Goal: Task Accomplishment & Management: Use online tool/utility

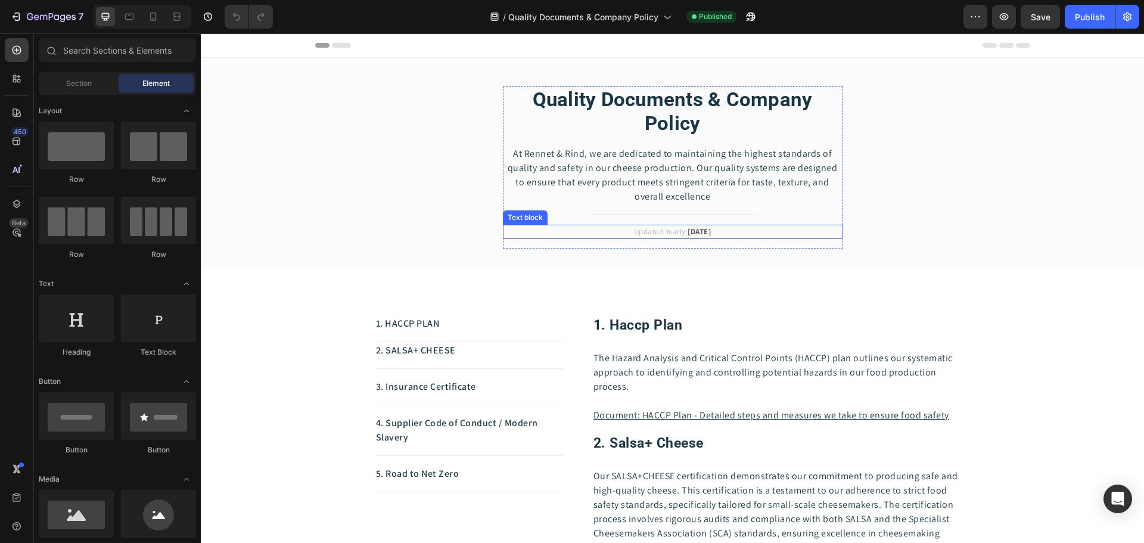
click at [705, 234] on strong "[DATE]" at bounding box center [699, 231] width 23 height 10
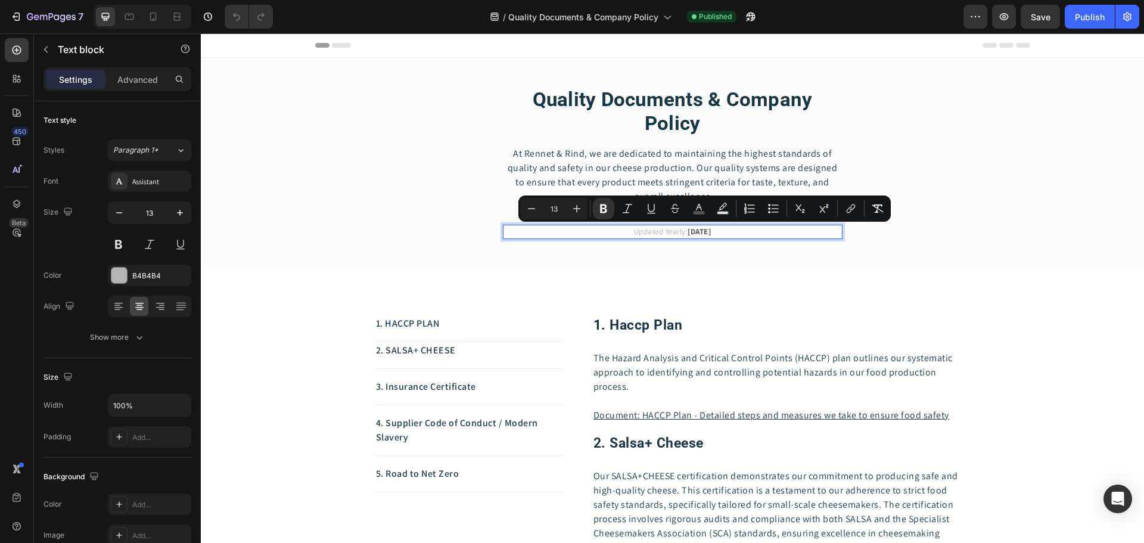
click at [711, 231] on strong "[DATE]" at bounding box center [699, 231] width 23 height 10
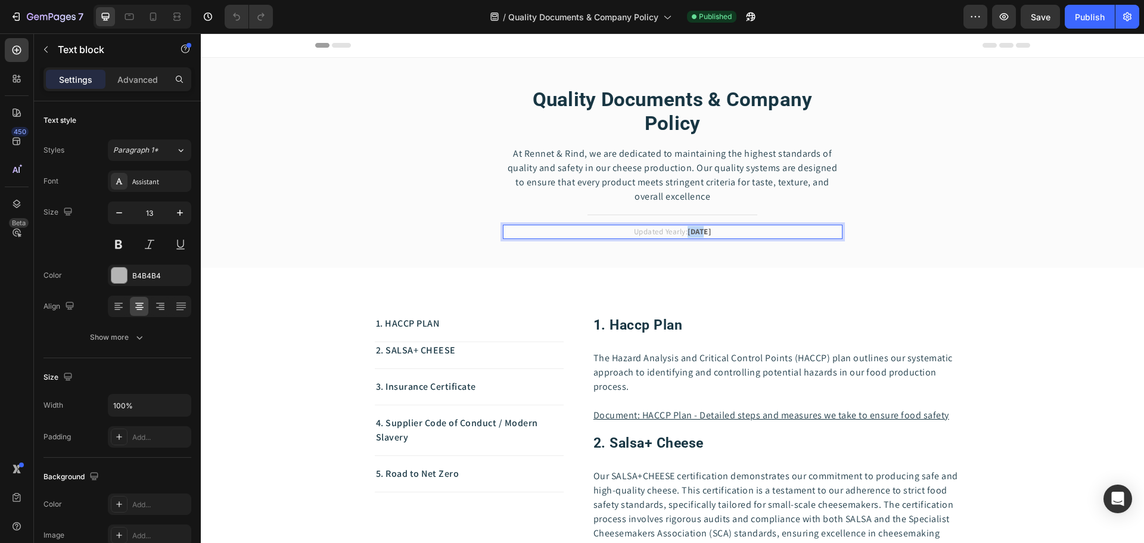
drag, startPoint x: 693, startPoint y: 232, endPoint x: 679, endPoint y: 232, distance: 14.3
click at [688, 232] on strong "[DATE]" at bounding box center [699, 231] width 23 height 10
click at [724, 232] on p "Updated Yearly: [DATE]" at bounding box center [672, 232] width 337 height 12
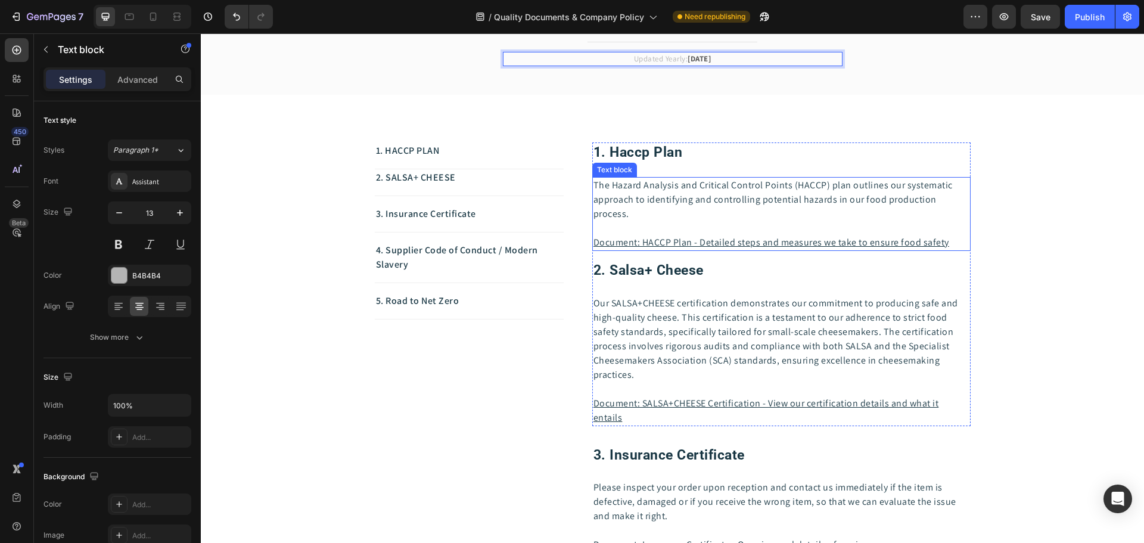
scroll to position [179, 0]
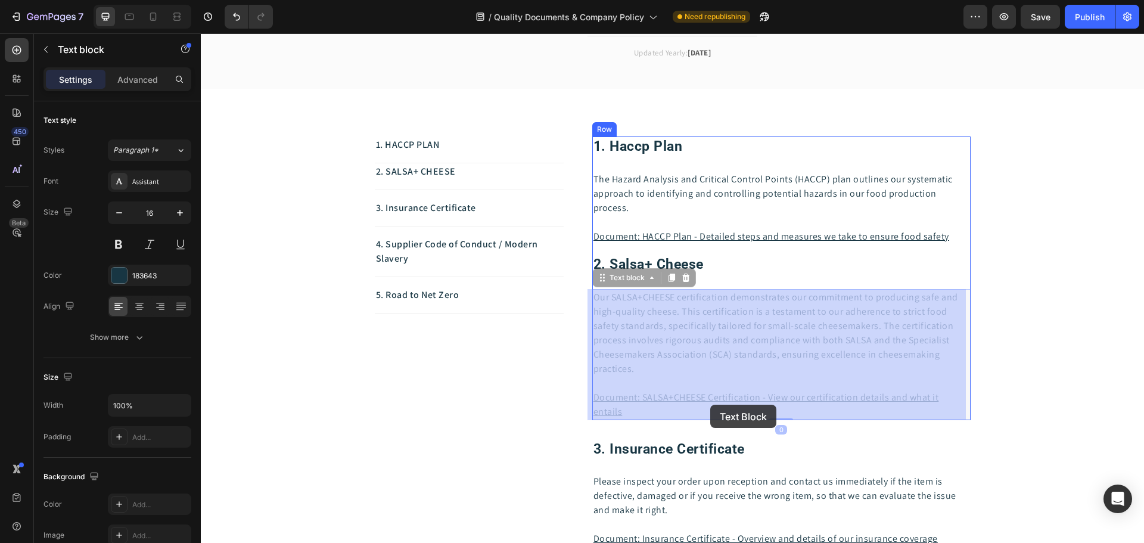
drag, startPoint x: 914, startPoint y: 411, endPoint x: 718, endPoint y: 405, distance: 196.7
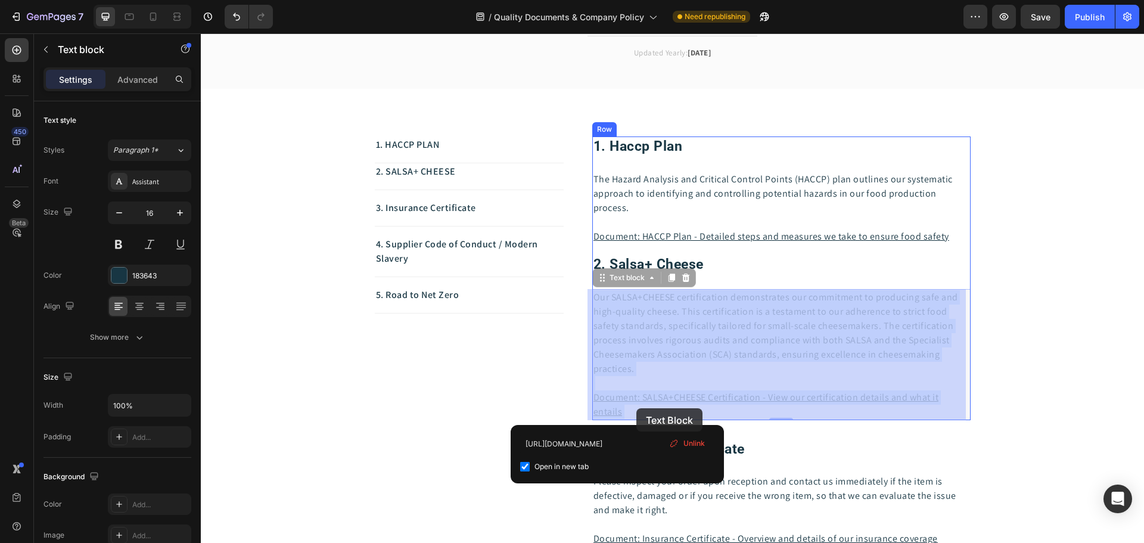
drag, startPoint x: 620, startPoint y: 412, endPoint x: 636, endPoint y: 408, distance: 16.5
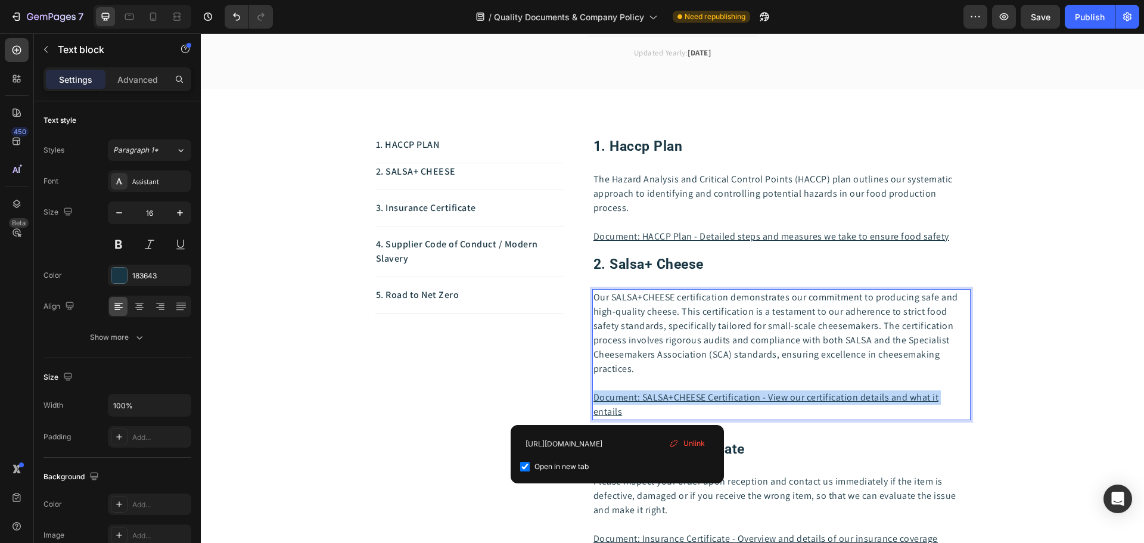
click at [751, 412] on p "Document: SALSA+CHEESE Certification - View our certification details and what …" at bounding box center [781, 404] width 376 height 29
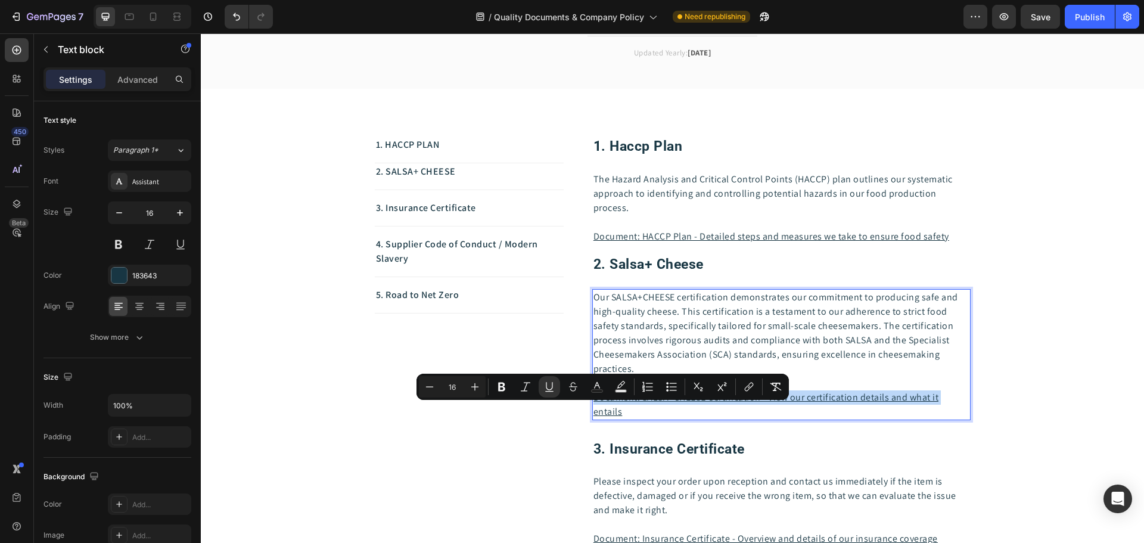
click at [649, 409] on p "Document: SALSA+CHEESE Certification - View our certification details and what …" at bounding box center [781, 404] width 376 height 29
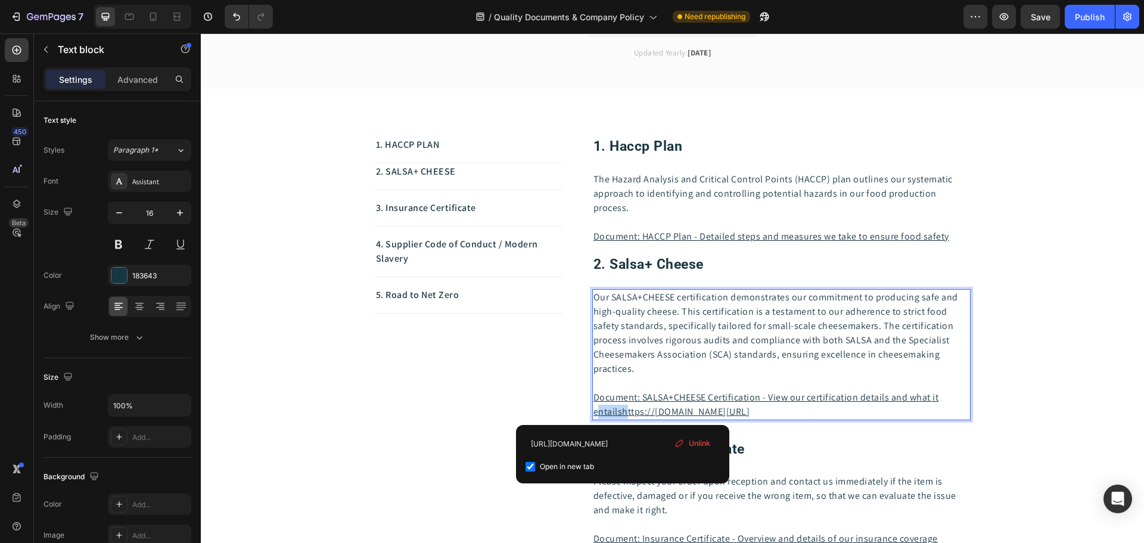
drag, startPoint x: 620, startPoint y: 410, endPoint x: 593, endPoint y: 406, distance: 27.8
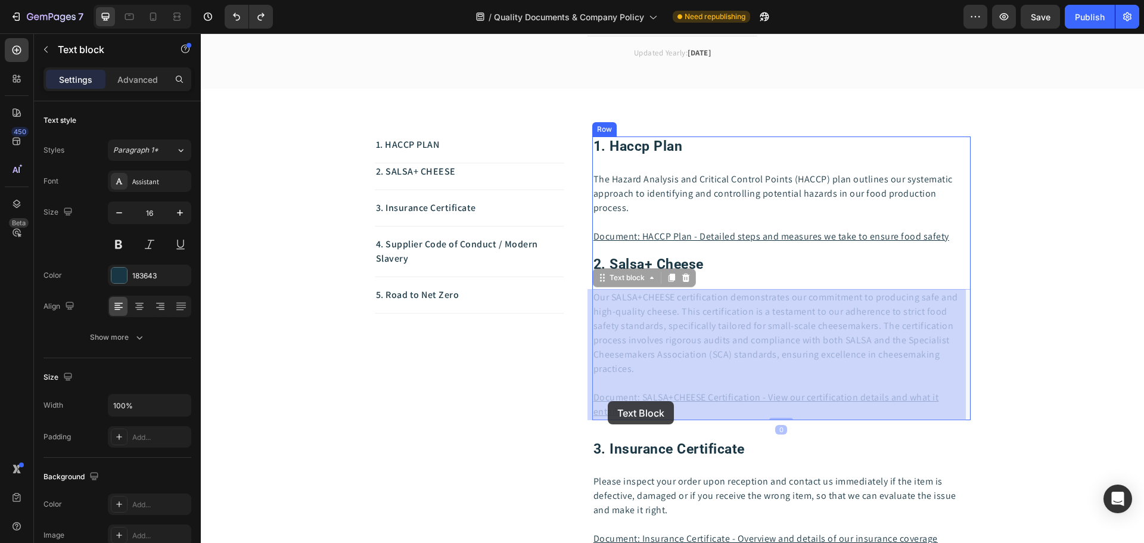
drag, startPoint x: 631, startPoint y: 408, endPoint x: 625, endPoint y: 399, distance: 10.2
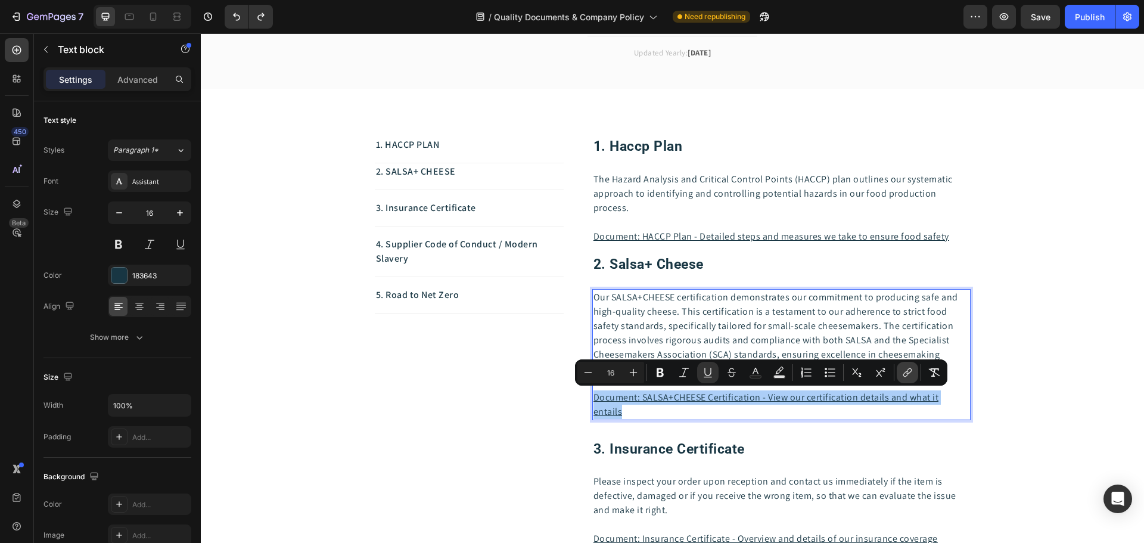
click at [904, 372] on icon "Editor contextual toolbar" at bounding box center [907, 372] width 12 height 12
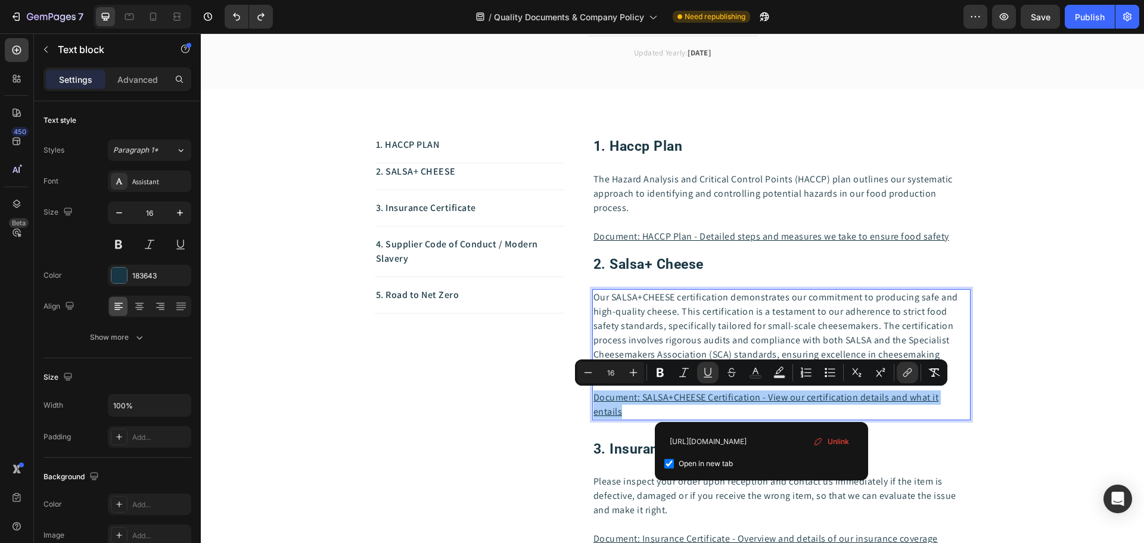
scroll to position [0, 0]
click at [836, 440] on span "Unlink" at bounding box center [838, 441] width 21 height 13
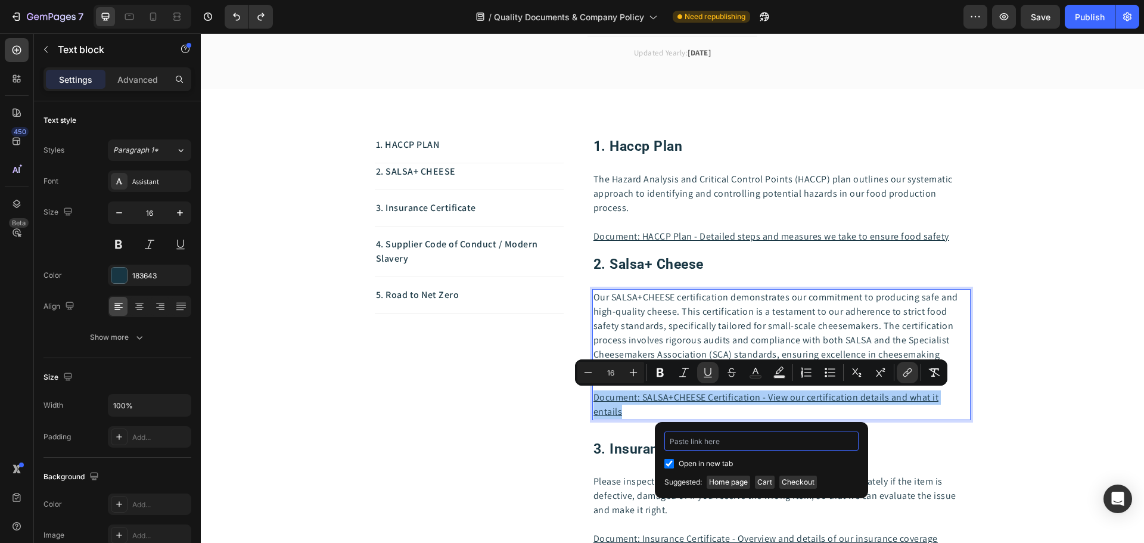
click at [788, 441] on input "Editor contextual toolbar" at bounding box center [761, 440] width 194 height 19
paste input "[URL][DOMAIN_NAME]"
type input "[URL][DOMAIN_NAME]"
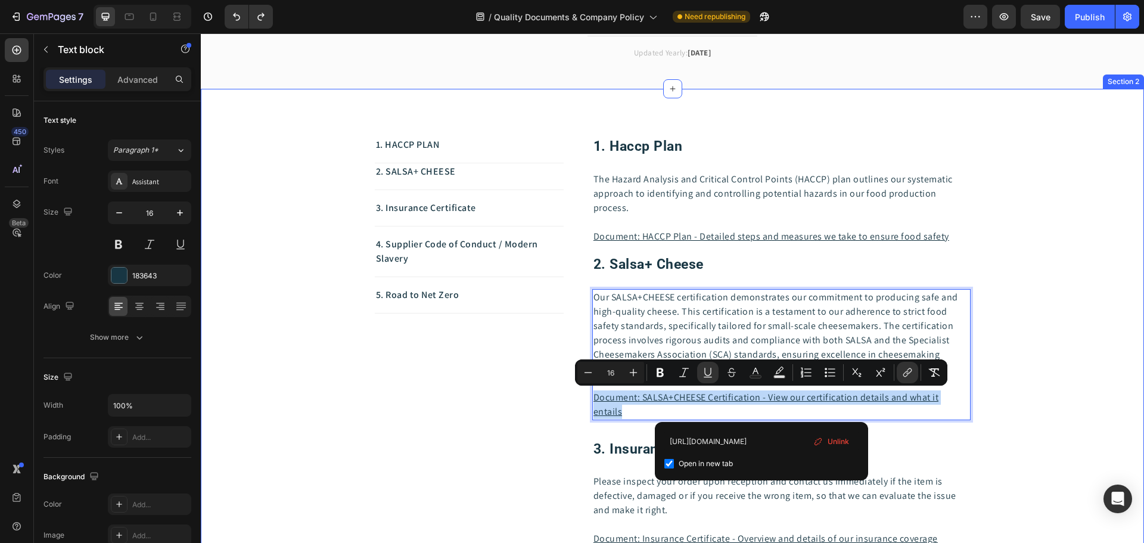
click at [1011, 249] on div "1. HACCP PLAN Text block 2. SALSA+ CHEESE Text block 3. Insurance Certificate T…" at bounding box center [672, 512] width 925 height 752
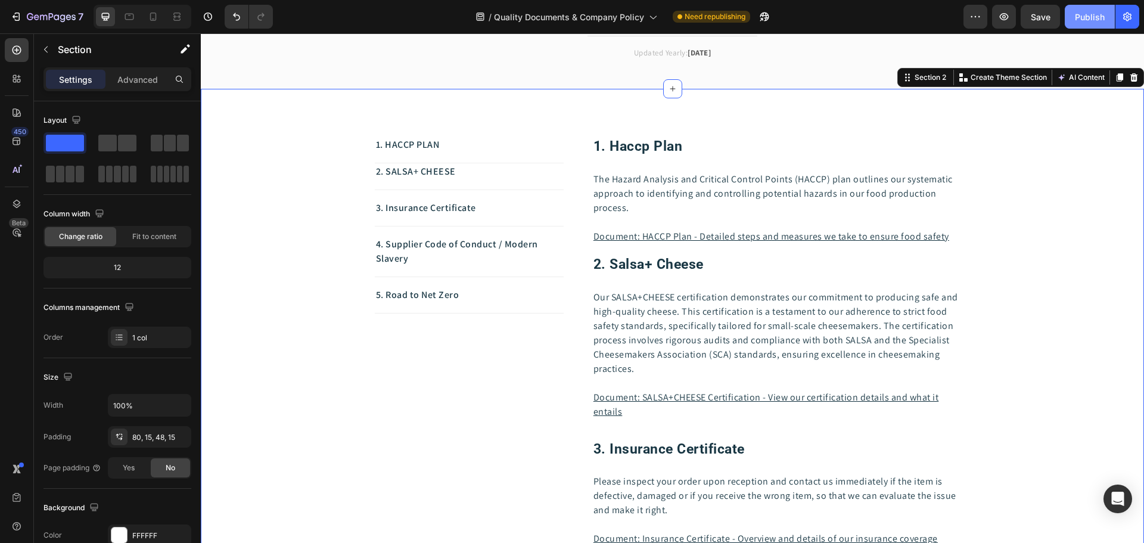
click at [1082, 21] on div "Publish" at bounding box center [1090, 17] width 30 height 13
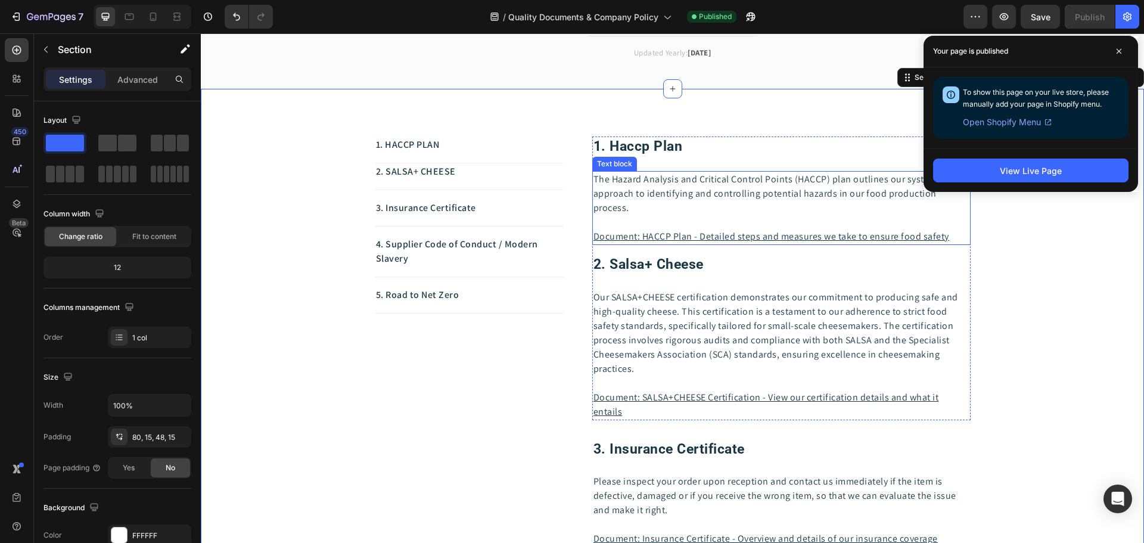
click at [835, 213] on p "The Hazard Analysis and Critical Control Points (HACCP) plan outlines our syste…" at bounding box center [781, 193] width 376 height 43
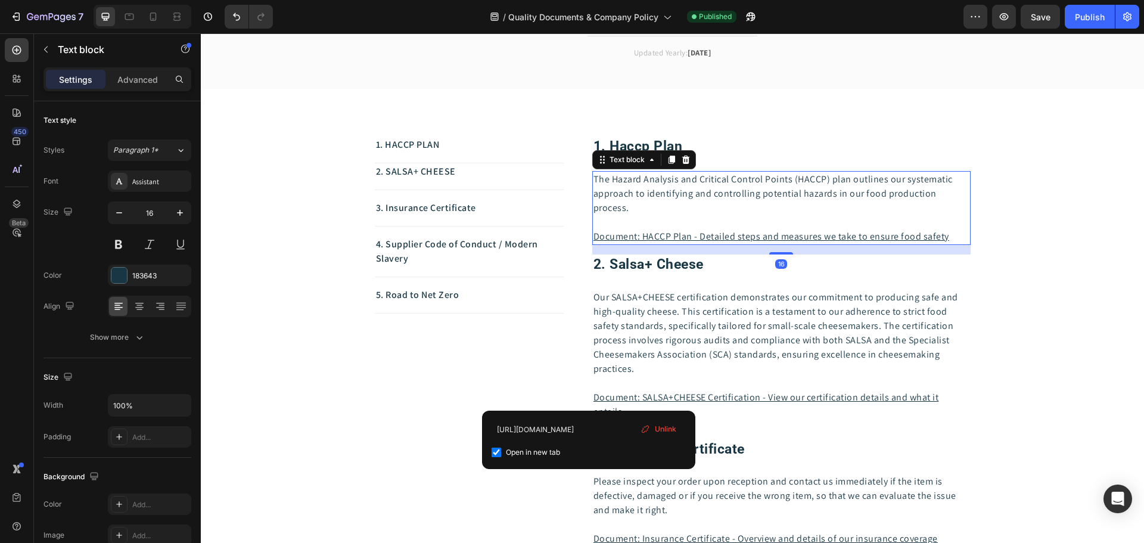
click at [948, 232] on p "Document: HACCP Plan - Detailed steps and measures we take to ensure food safety" at bounding box center [781, 236] width 376 height 14
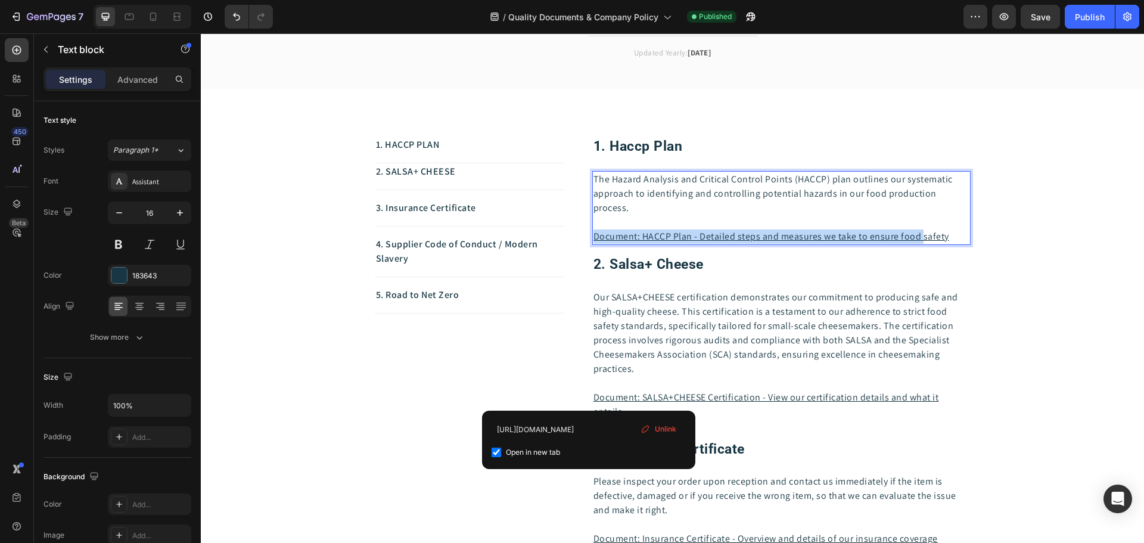
click at [948, 232] on p "Document: HACCP Plan - Detailed steps and measures we take to ensure food safety" at bounding box center [781, 236] width 376 height 14
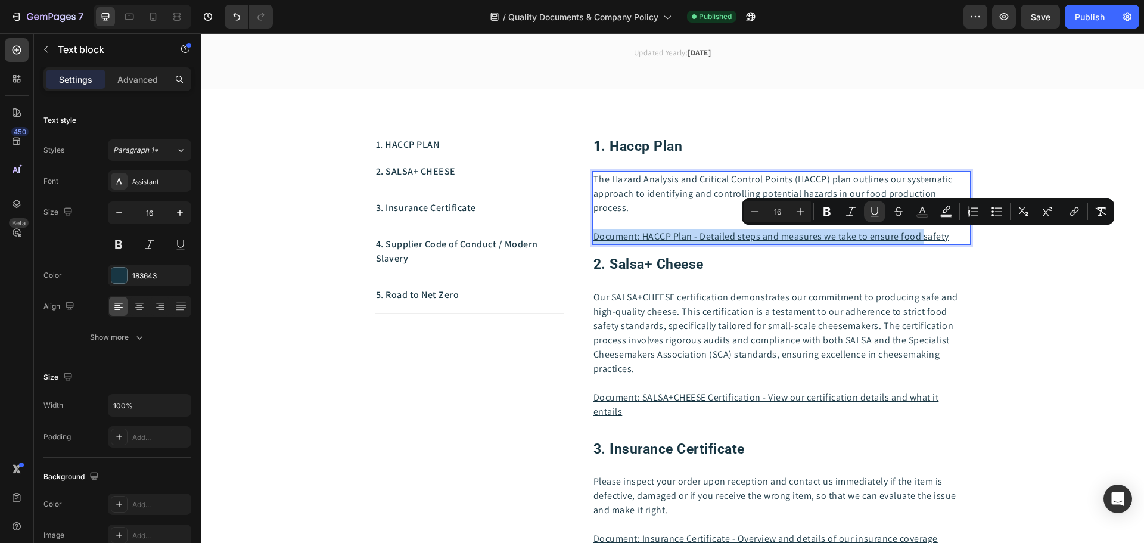
click at [953, 236] on p "Document: HACCP Plan - Detailed steps and measures we take to ensure food safety" at bounding box center [781, 236] width 376 height 14
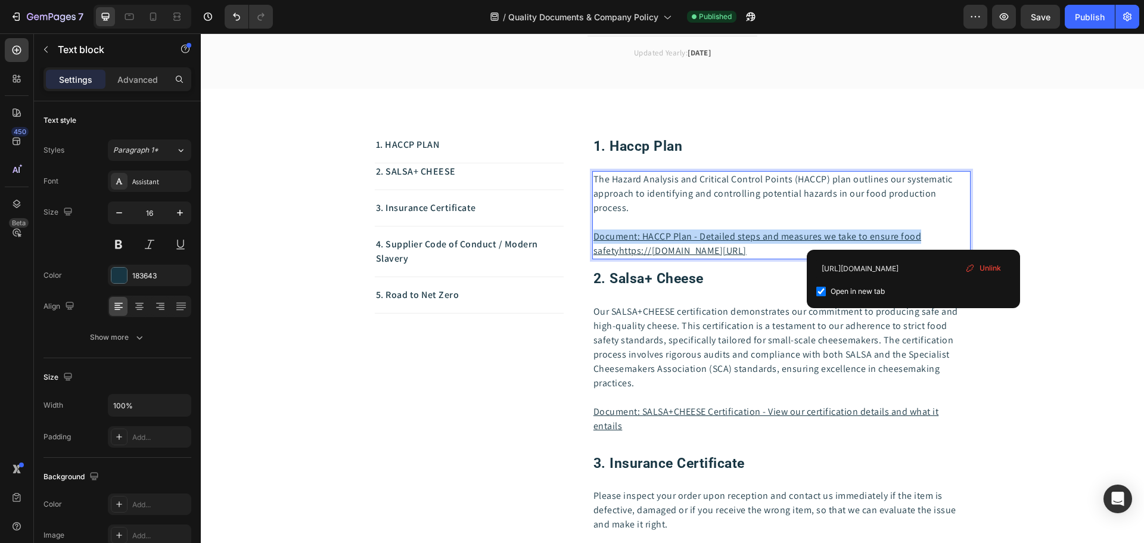
drag, startPoint x: 953, startPoint y: 236, endPoint x: 590, endPoint y: 243, distance: 362.9
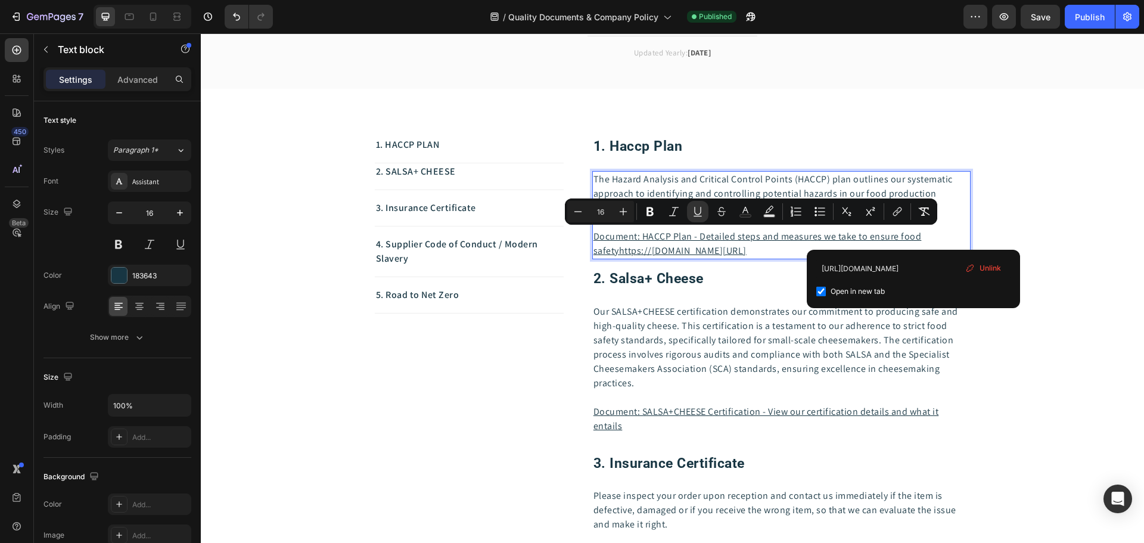
click at [713, 185] on p "The Hazard Analysis and Critical Control Points (HACCP) plan outlines our syste…" at bounding box center [781, 193] width 376 height 43
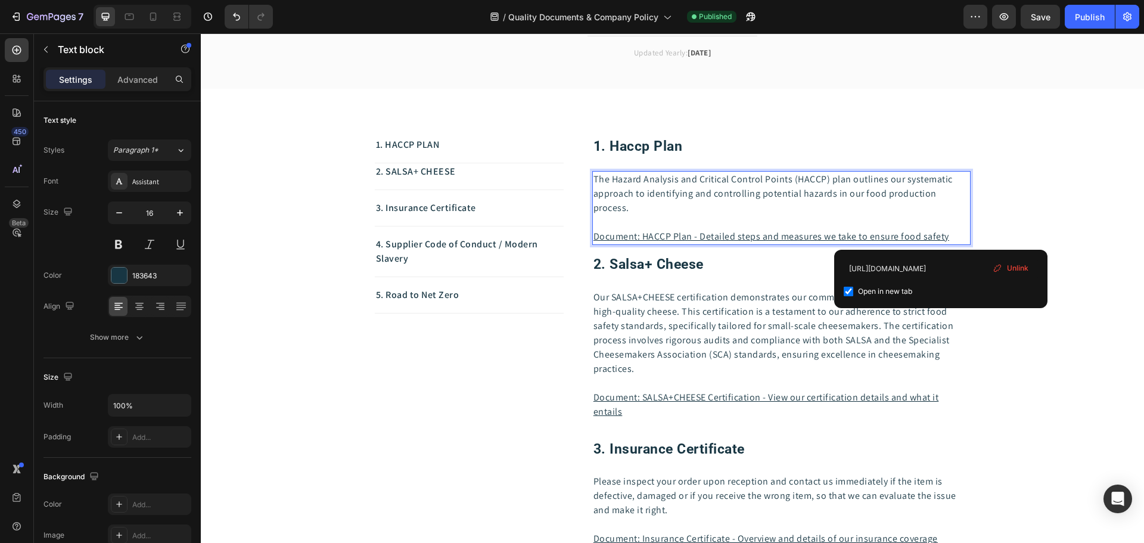
click at [593, 235] on u "Document: HACCP Plan - Detailed steps and measures we take to ensure food safety" at bounding box center [771, 236] width 356 height 13
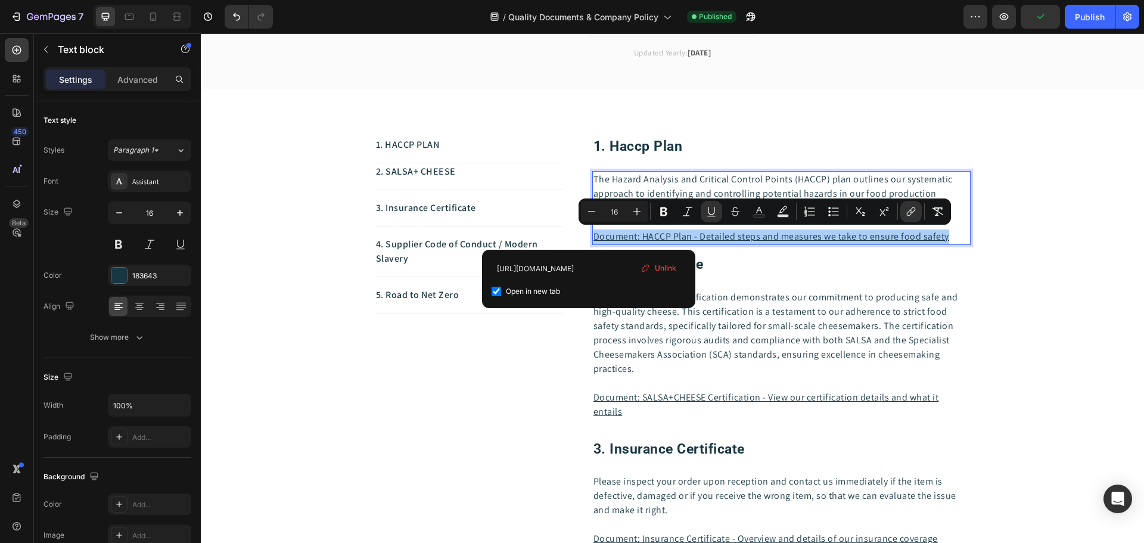
click at [668, 268] on span "Unlink" at bounding box center [665, 268] width 21 height 11
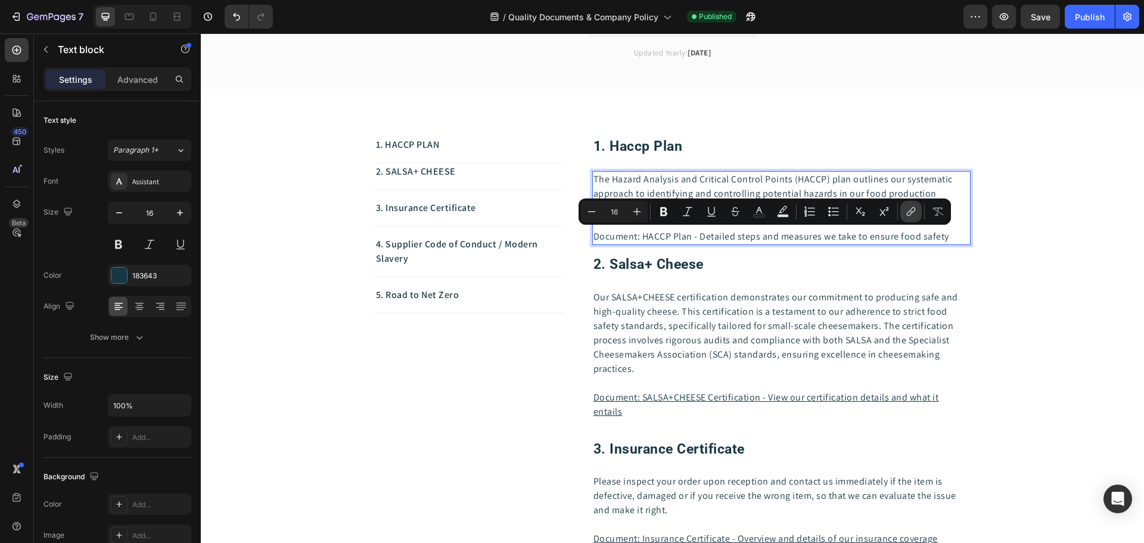
click at [914, 216] on icon "Editor contextual toolbar" at bounding box center [911, 212] width 12 height 12
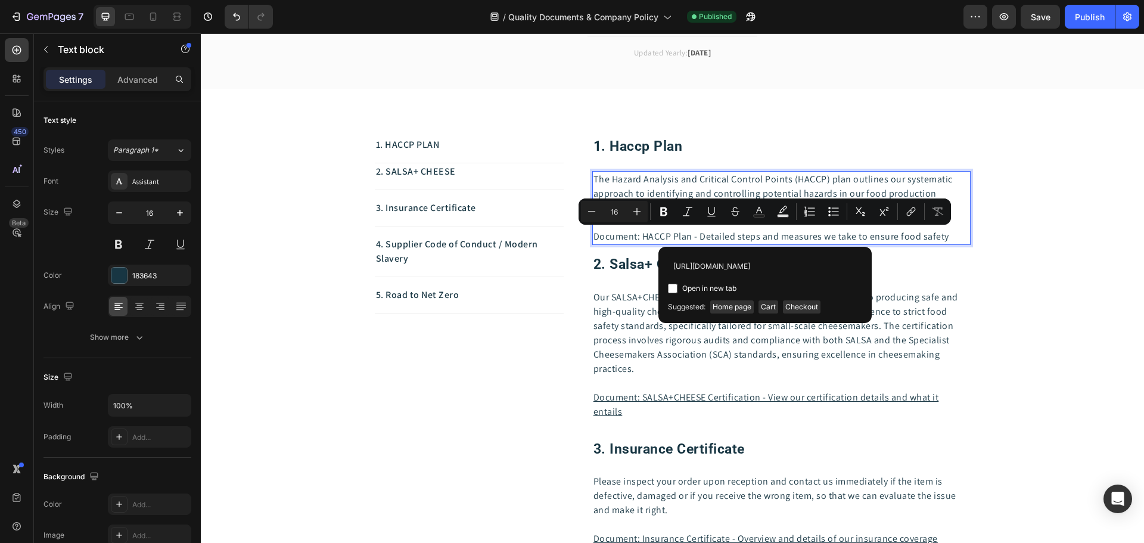
scroll to position [0, 176]
type input "[URL][DOMAIN_NAME]"
click at [670, 288] on input "Editor contextual toolbar" at bounding box center [673, 289] width 10 height 10
checkbox input "true"
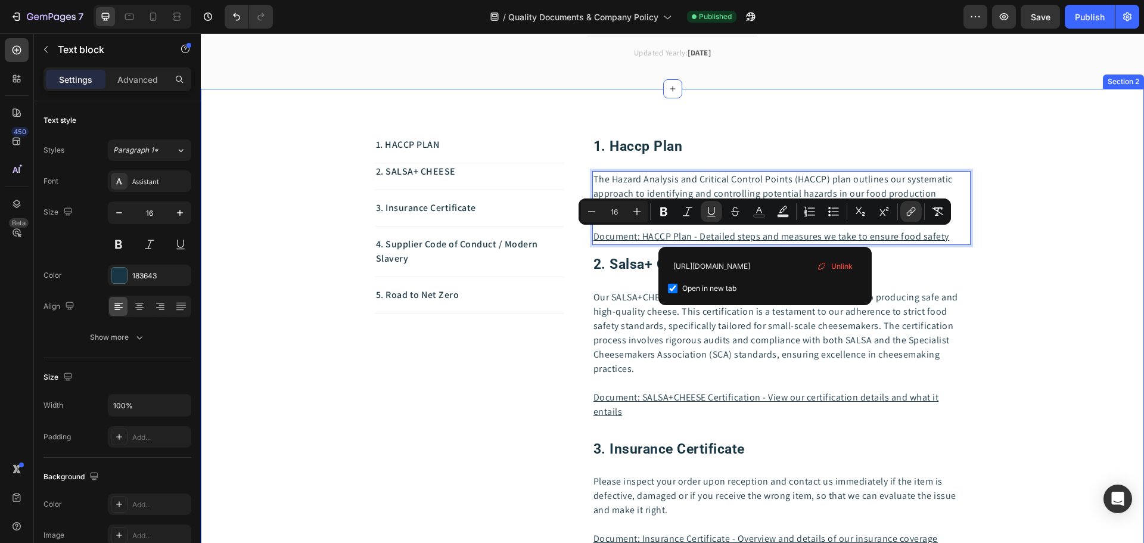
click at [1035, 174] on div "1. HACCP PLAN Text block 2. SALSA+ CHEESE Text block 3. Insurance Certificate T…" at bounding box center [672, 512] width 925 height 752
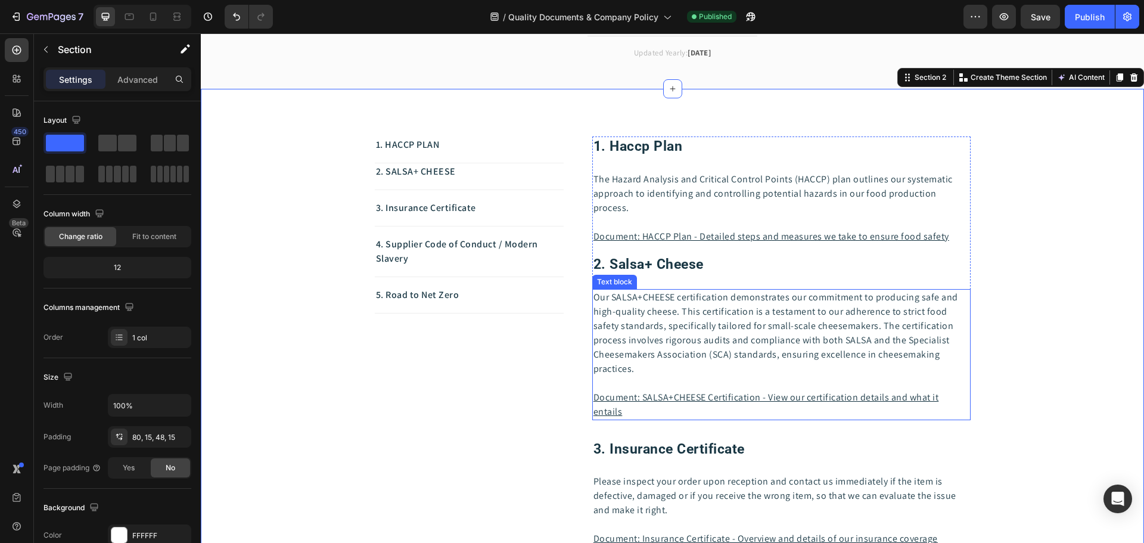
click at [804, 399] on u "Document: SALSA+CHEESE Certification - View our certification details and what …" at bounding box center [766, 404] width 346 height 27
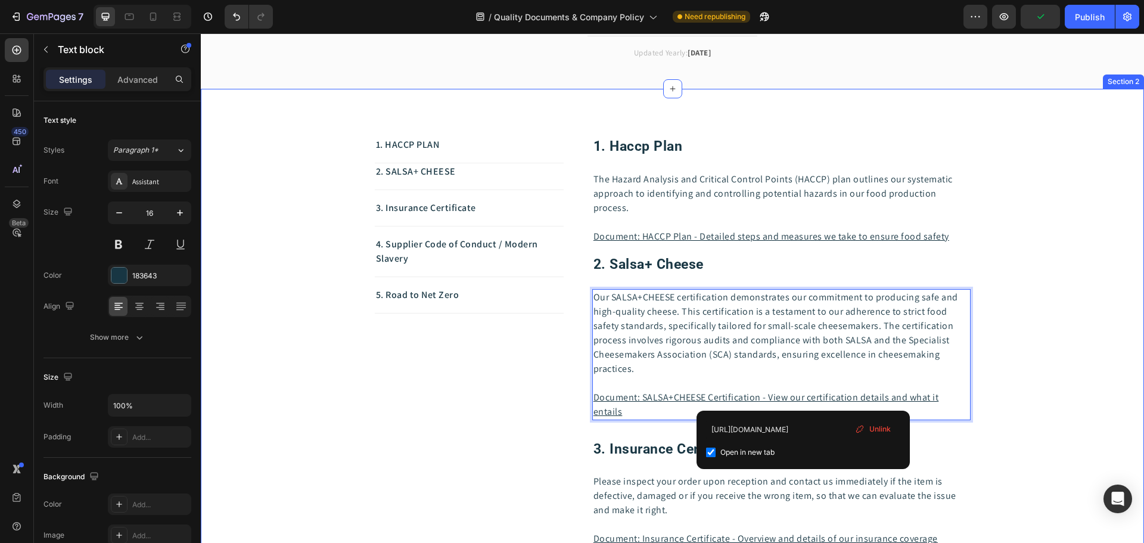
click at [1083, 305] on div "1. HACCP PLAN Text block 2. SALSA+ CHEESE Text block 3. Insurance Certificate T…" at bounding box center [672, 512] width 925 height 752
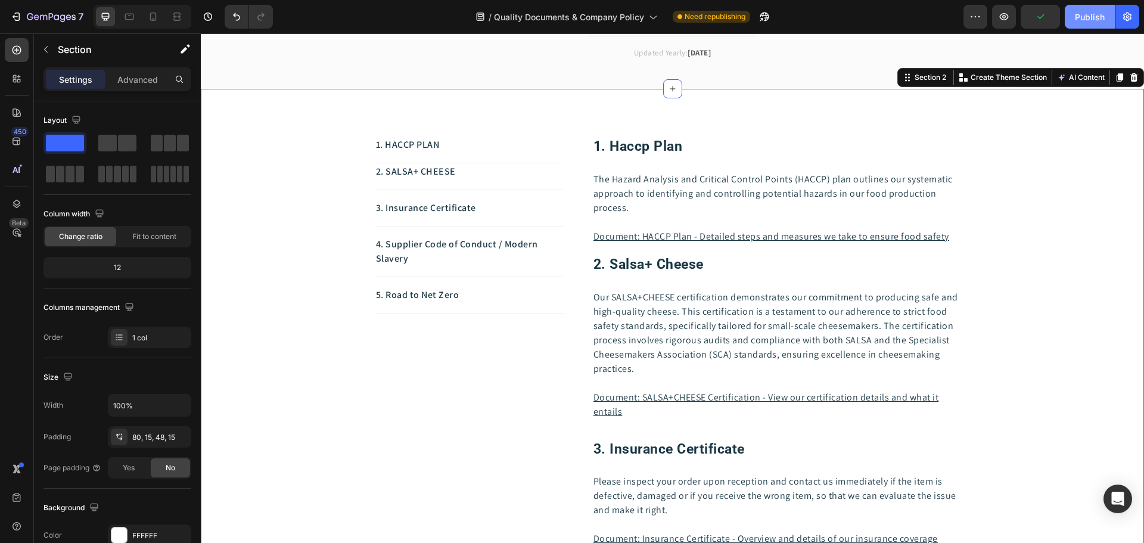
click at [1098, 17] on div "Publish" at bounding box center [1090, 17] width 30 height 13
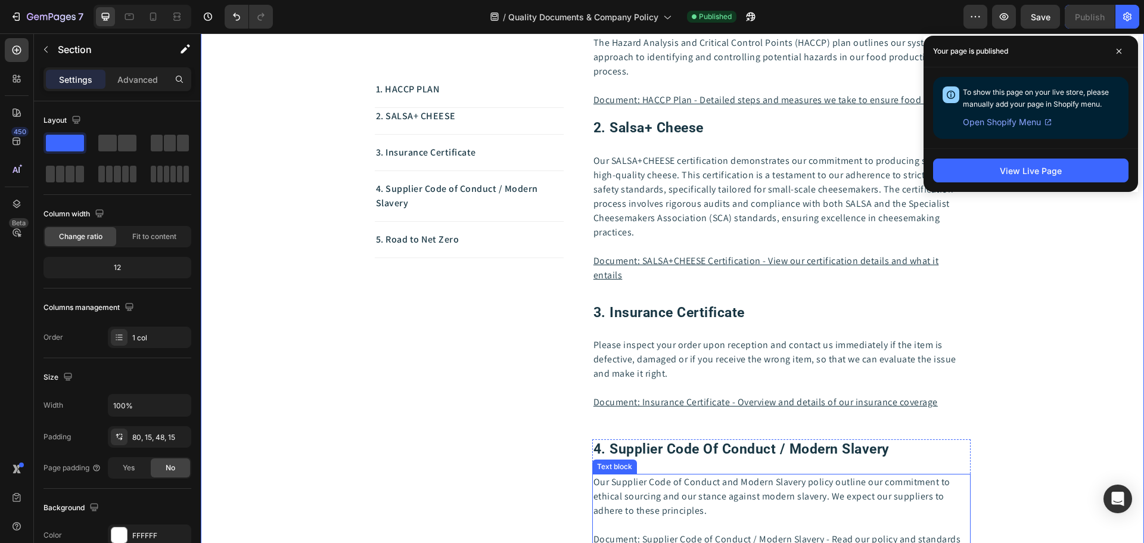
scroll to position [357, 0]
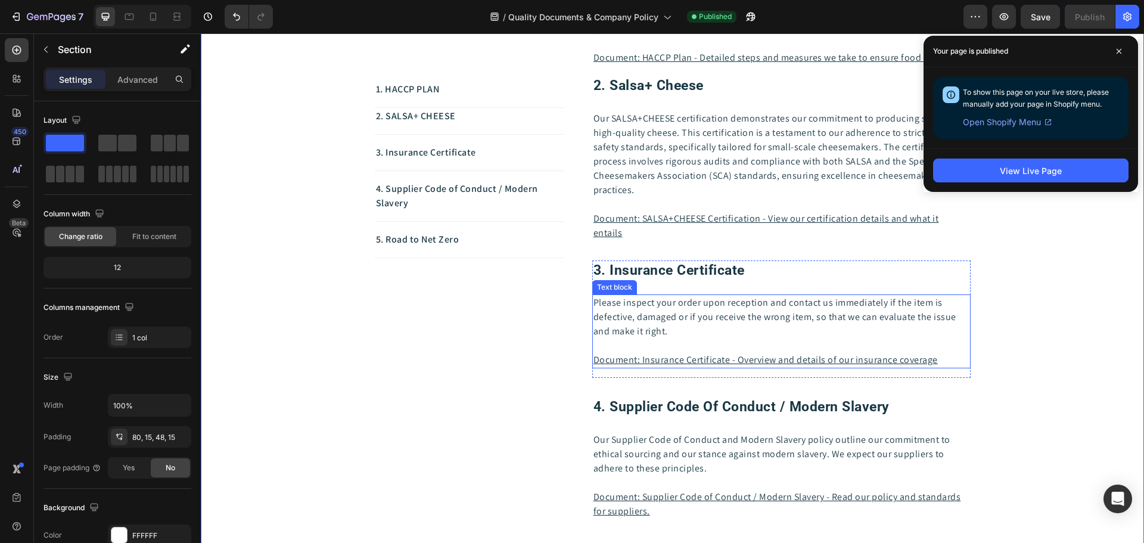
click at [935, 358] on p "Document: Insurance Certificate - Overview and details of our insurance coverage" at bounding box center [781, 360] width 376 height 14
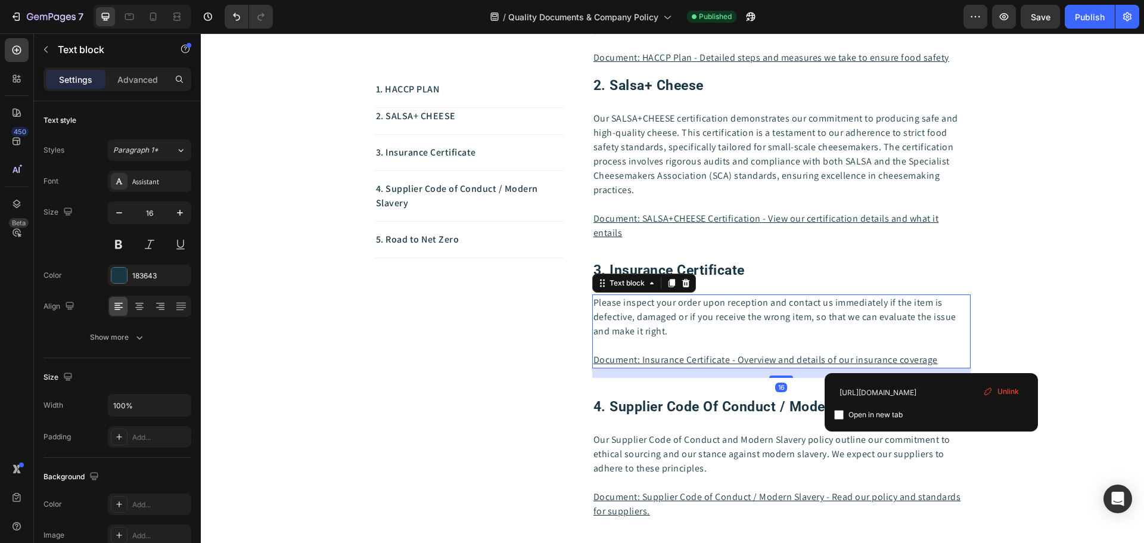
click at [839, 415] on input "checkbox" at bounding box center [839, 415] width 10 height 10
checkbox input "true"
click at [746, 502] on u "Document: Supplier Code of Conduct / Modern Slavery - Read our policy and stand…" at bounding box center [777, 503] width 368 height 27
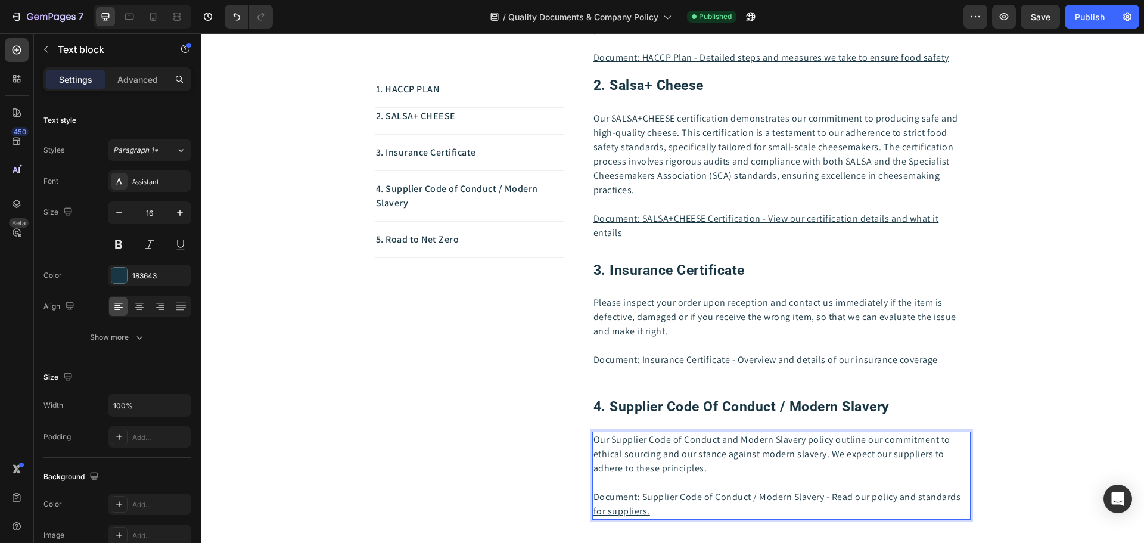
click at [669, 508] on p "Document: Supplier Code of Conduct / Modern Slavery - Read our policy and stand…" at bounding box center [781, 504] width 376 height 29
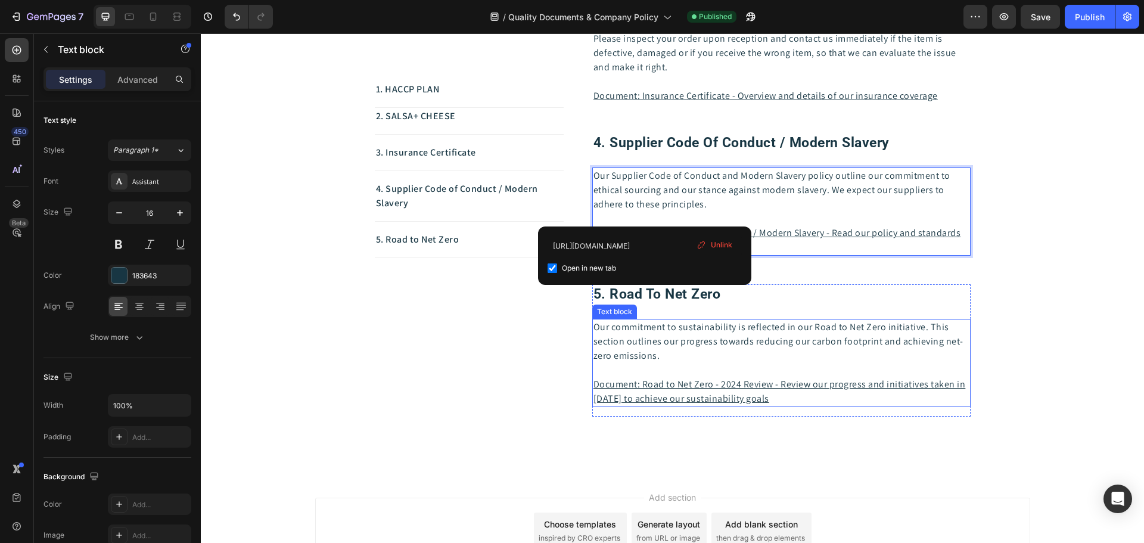
scroll to position [655, 0]
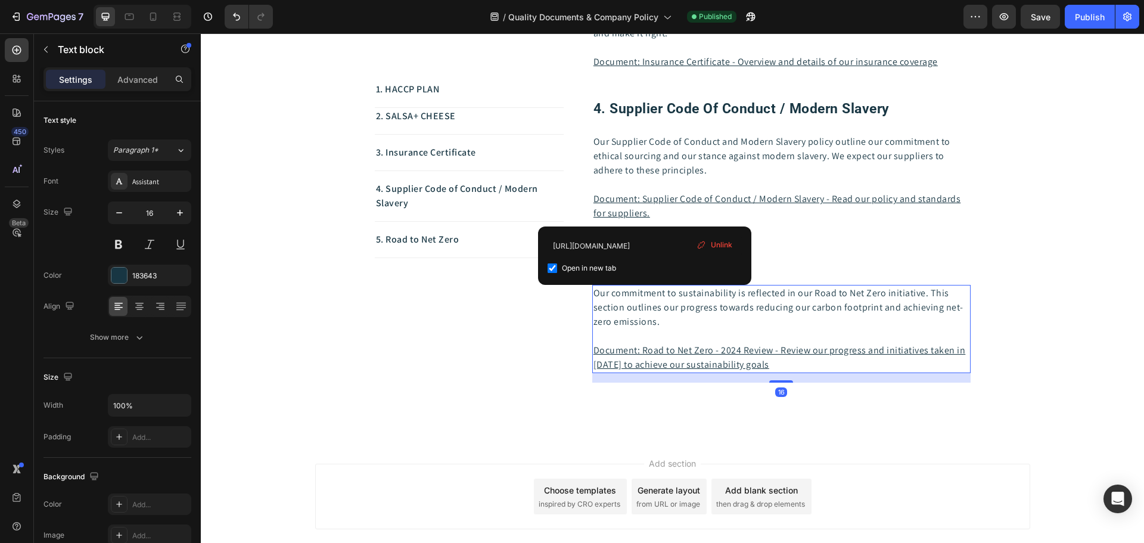
click at [783, 367] on p "Document: Road to Net Zero - 2024 Review - Review our progress and initiatives …" at bounding box center [781, 357] width 376 height 29
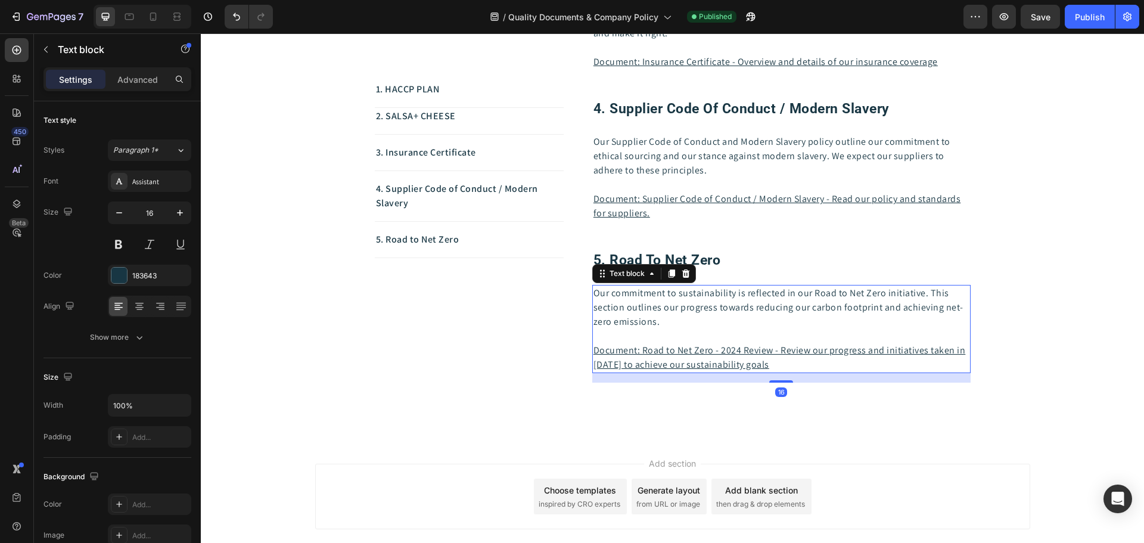
click at [778, 361] on p "Document: Road to Net Zero - 2024 Review - Review our progress and initiatives …" at bounding box center [781, 357] width 376 height 29
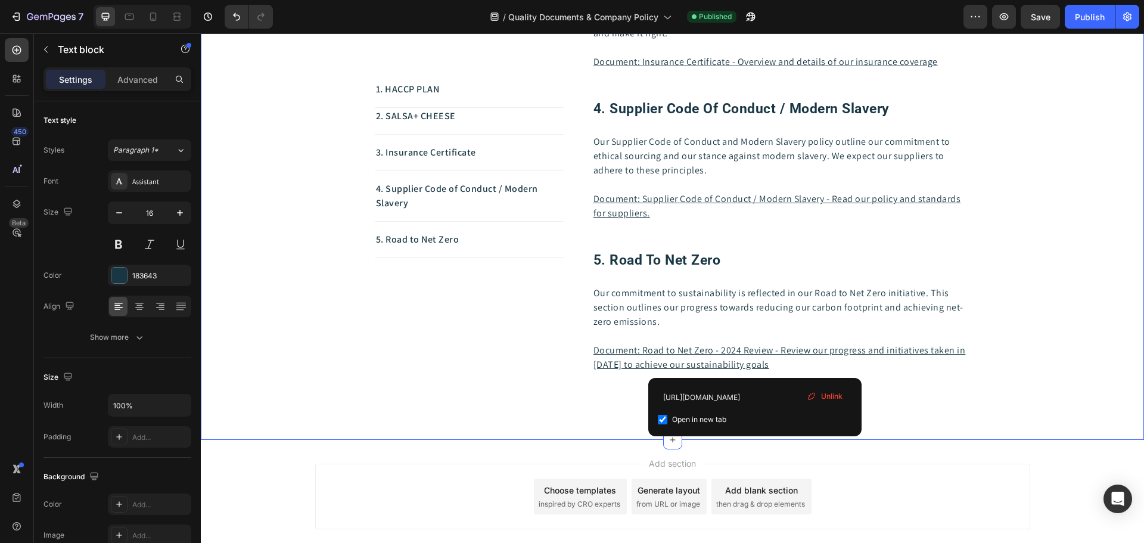
click at [1048, 334] on div "1. HACCP PLAN Text block 2. SALSA+ CHEESE Text block 3. Insurance Certificate T…" at bounding box center [672, 36] width 925 height 752
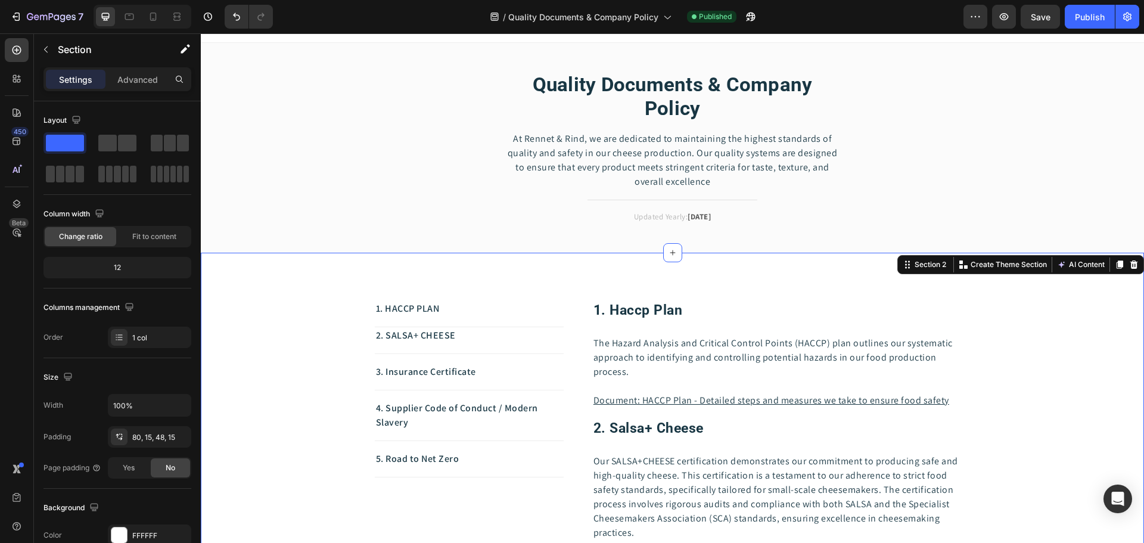
scroll to position [0, 0]
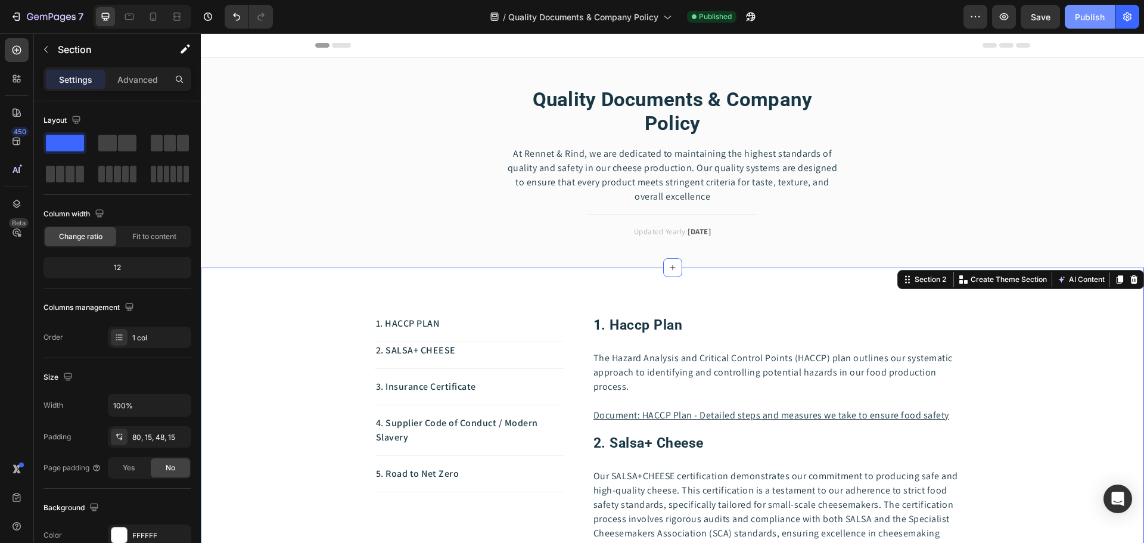
click at [1081, 17] on div "Publish" at bounding box center [1090, 17] width 30 height 13
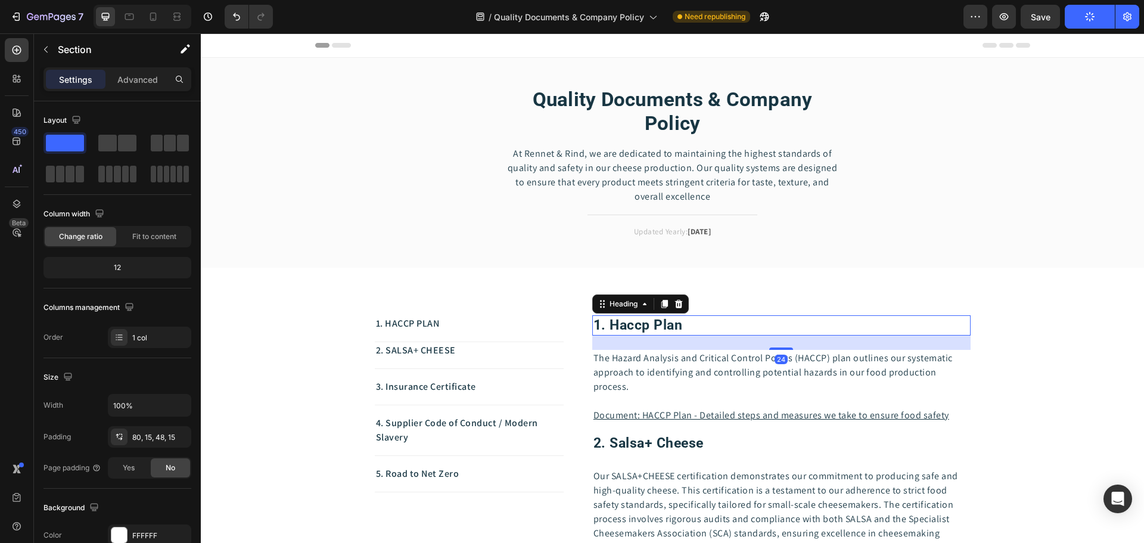
click at [645, 330] on h2 "1. haccp plan" at bounding box center [781, 325] width 378 height 20
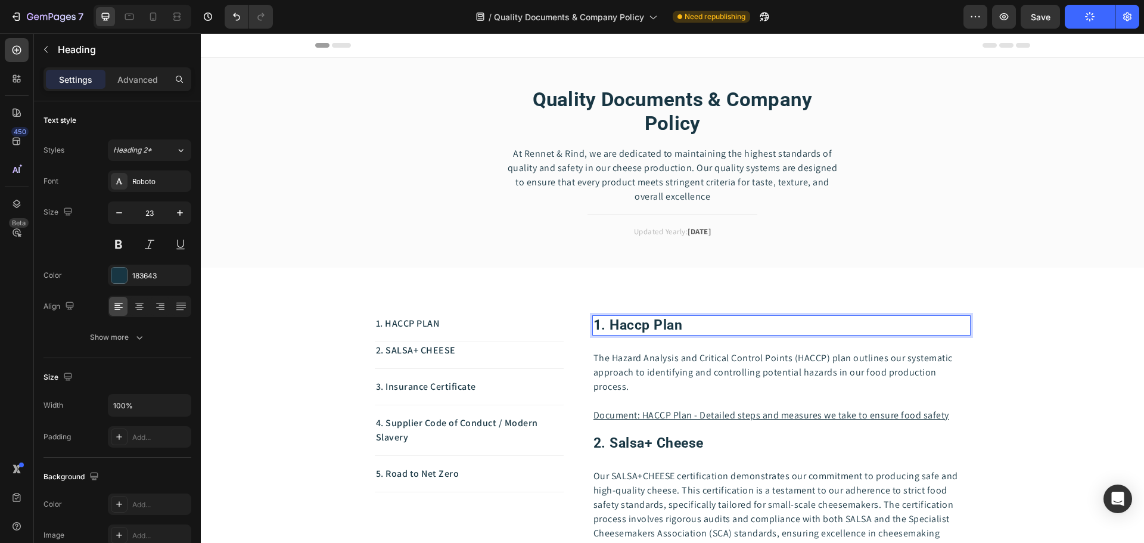
click at [645, 330] on h2 "1. haccp plan" at bounding box center [781, 325] width 378 height 20
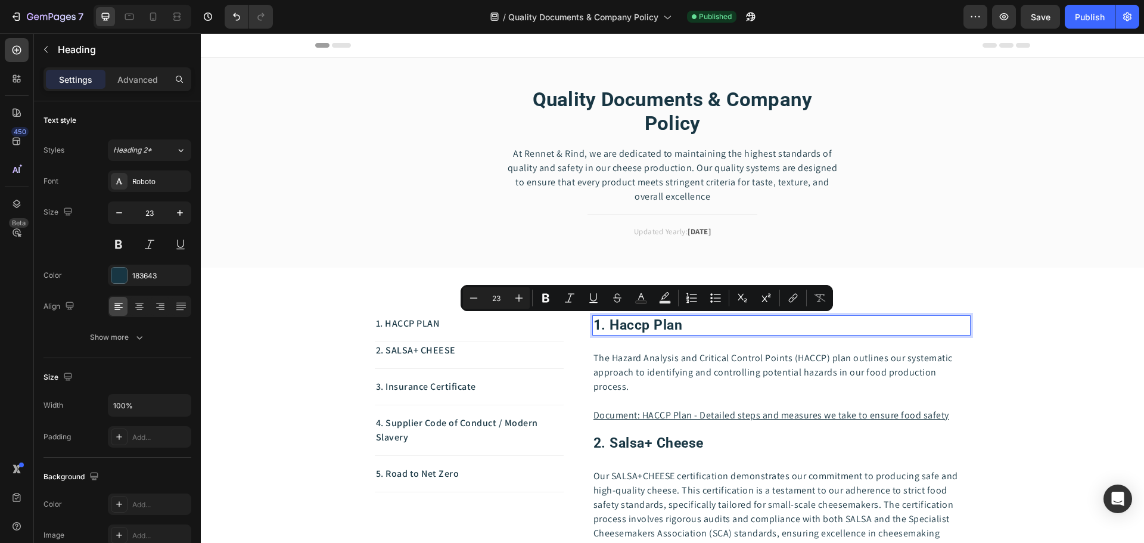
click at [643, 327] on p "1. haccp plan" at bounding box center [781, 325] width 376 height 18
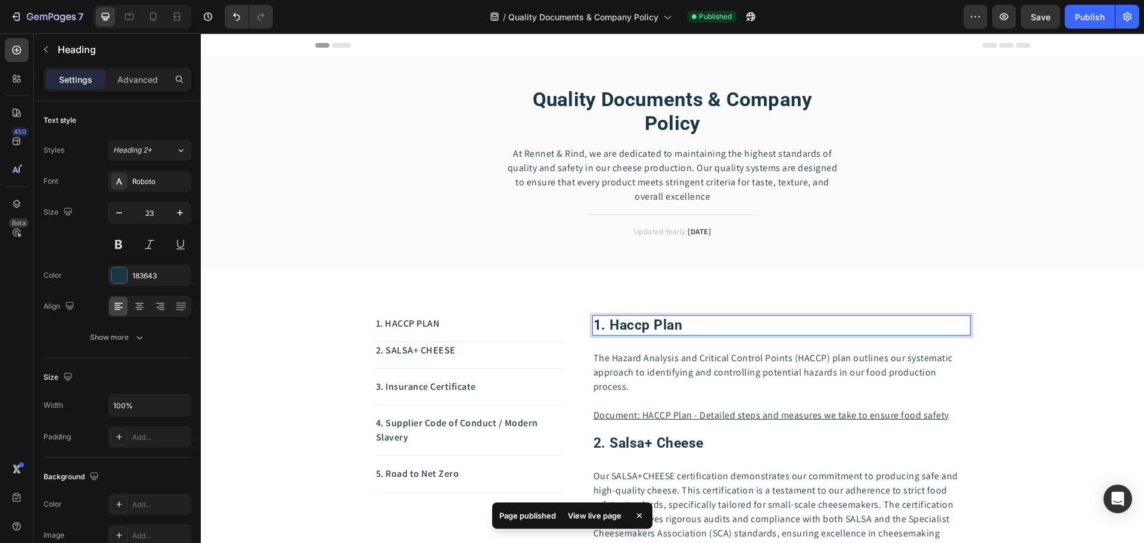
click at [609, 322] on p "1. haccp plan" at bounding box center [781, 325] width 376 height 18
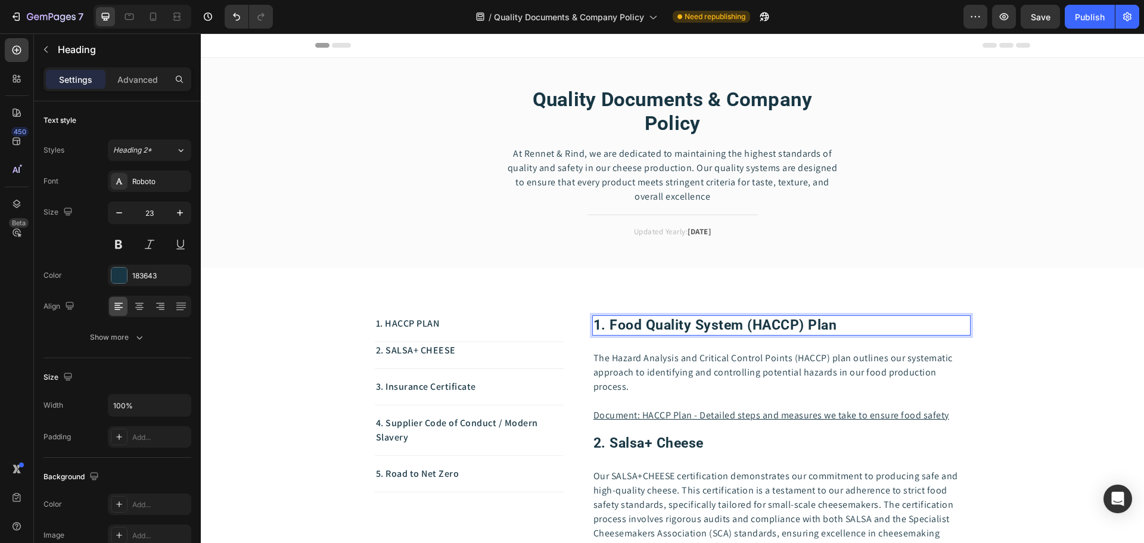
click at [838, 322] on p "1. Food Quality System (hACCP) plan" at bounding box center [781, 325] width 376 height 18
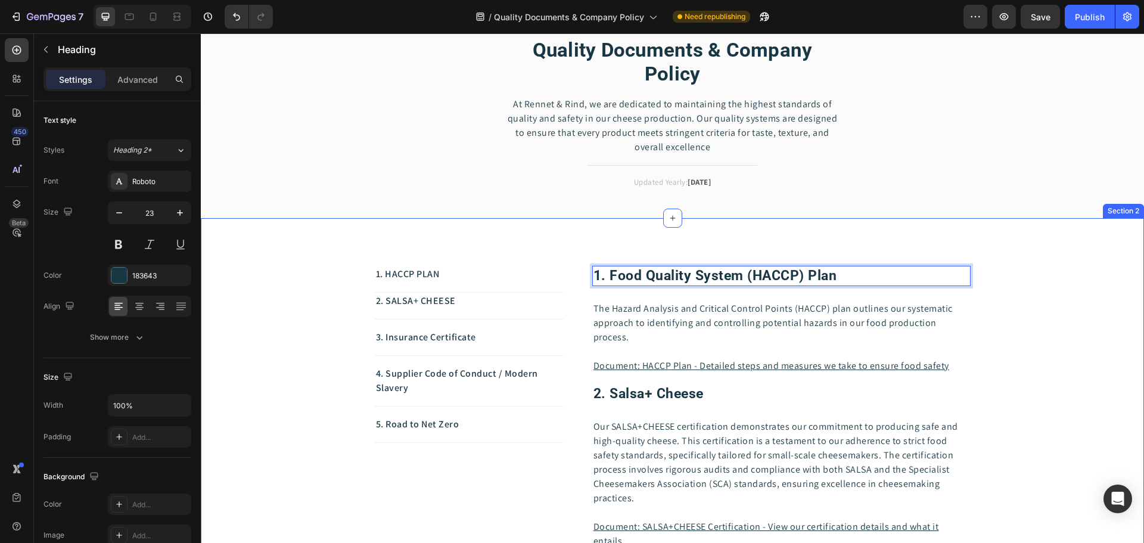
scroll to position [119, 0]
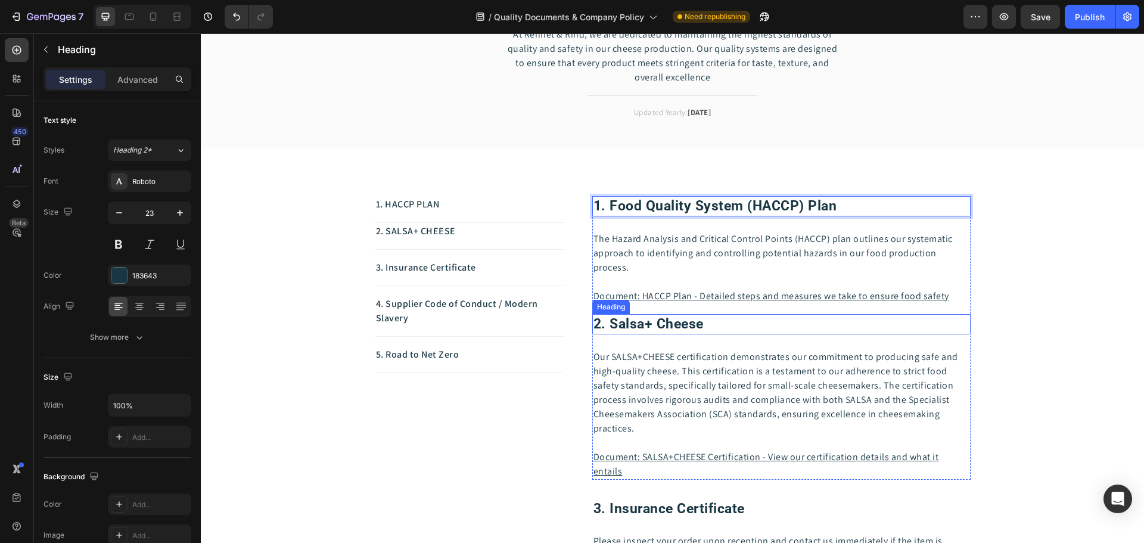
click at [636, 325] on h2 "2. salsa+ cheese" at bounding box center [781, 324] width 378 height 20
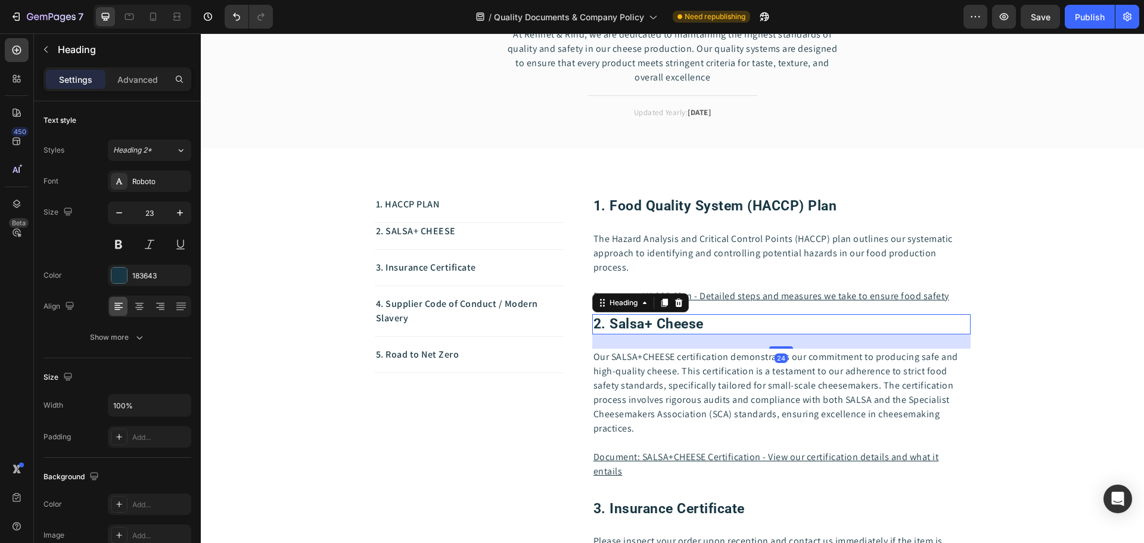
click at [636, 325] on h2 "2. salsa+ cheese" at bounding box center [781, 324] width 378 height 20
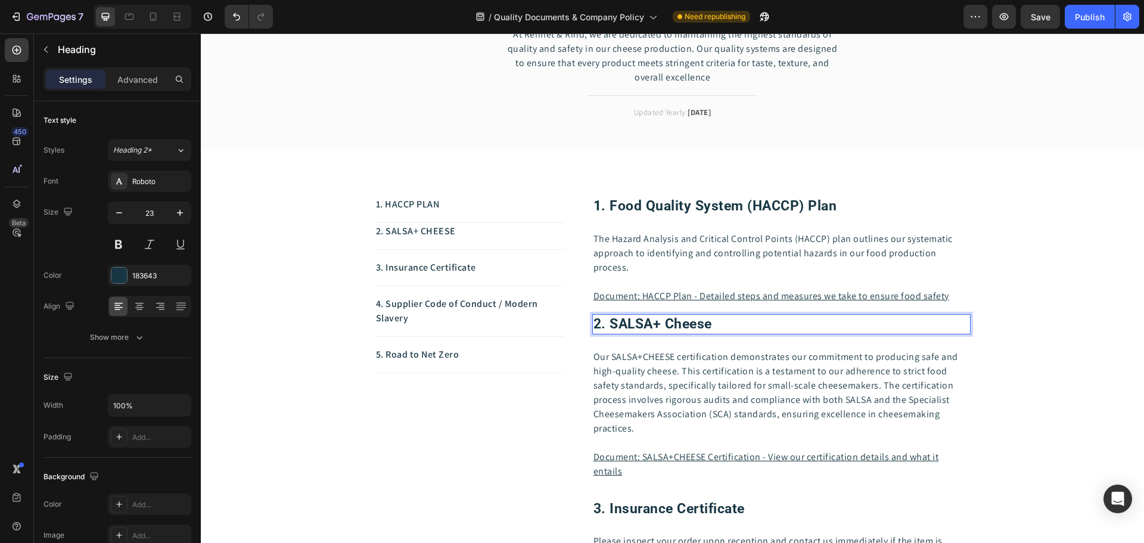
click at [709, 324] on p "2. SALSA+ cheese" at bounding box center [781, 324] width 376 height 18
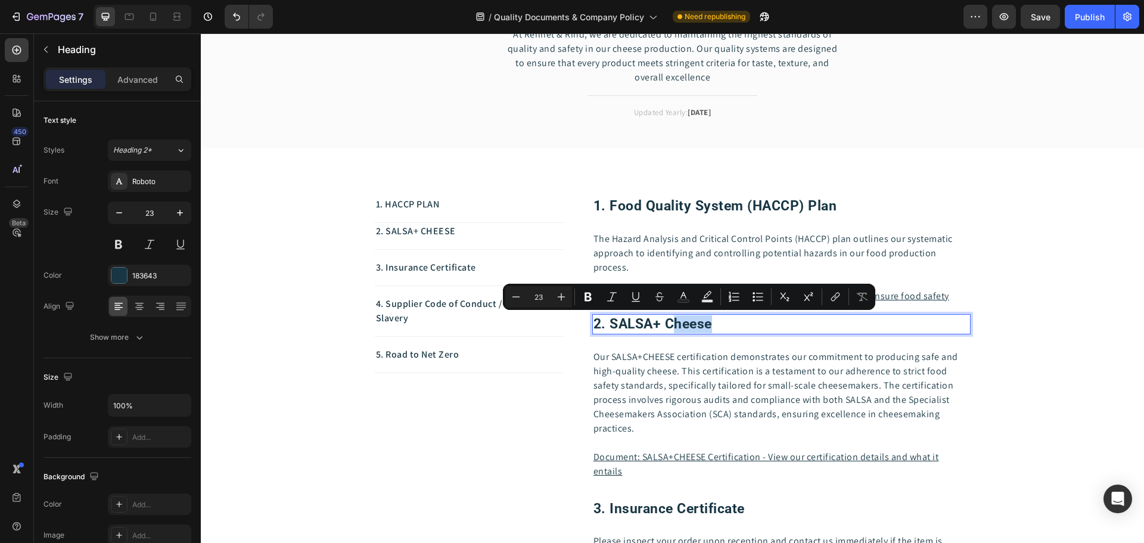
drag, startPoint x: 713, startPoint y: 323, endPoint x: 671, endPoint y: 328, distance: 41.4
click at [671, 328] on p "2. SALSA+ cheese" at bounding box center [781, 324] width 376 height 18
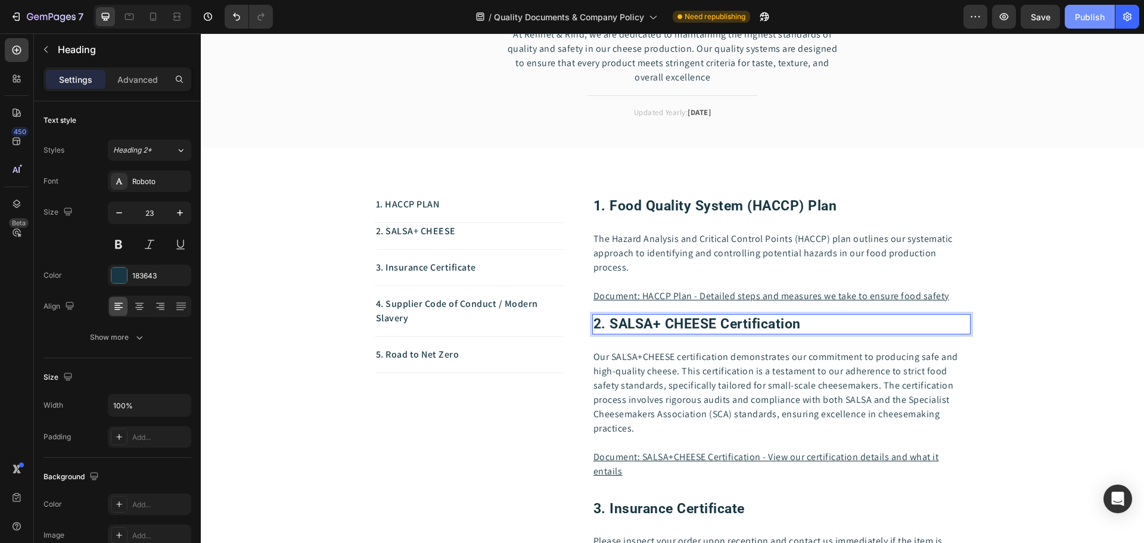
click at [1086, 13] on div "Publish" at bounding box center [1090, 17] width 30 height 13
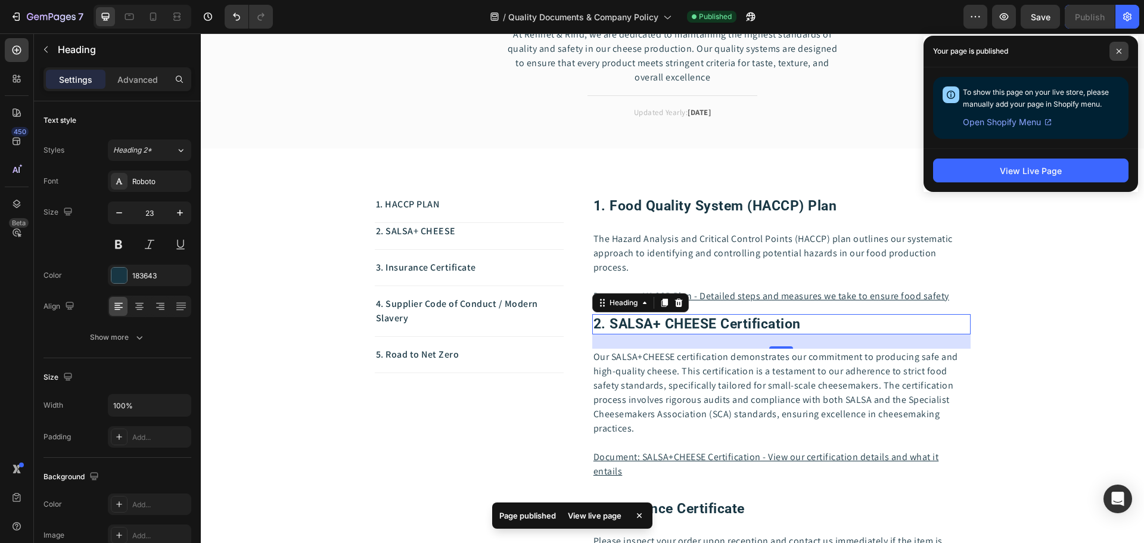
click at [1121, 52] on icon at bounding box center [1119, 51] width 6 height 6
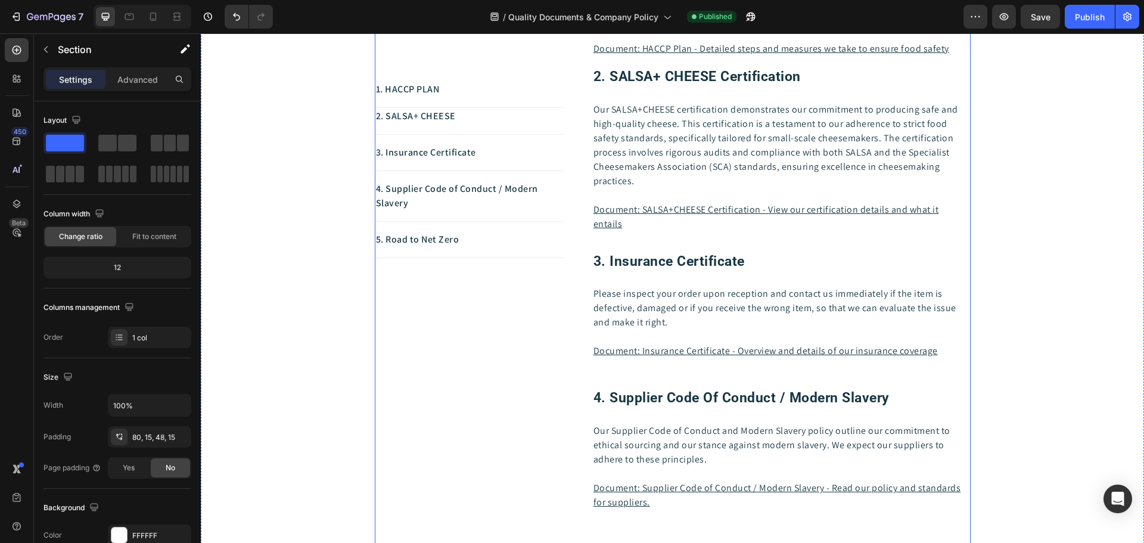
scroll to position [238, 0]
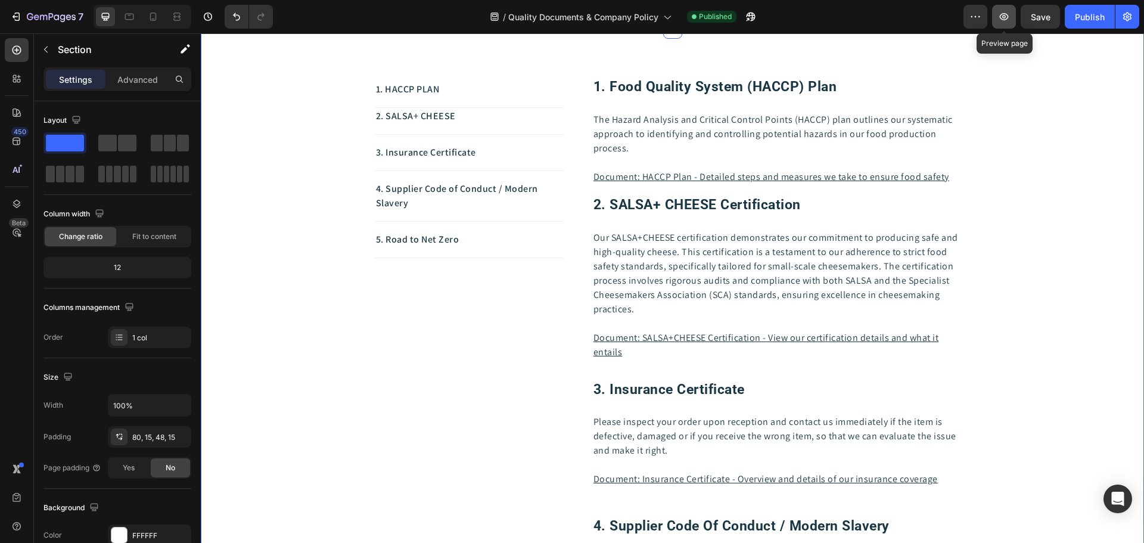
click at [1006, 21] on icon "button" at bounding box center [1004, 17] width 12 height 12
